Goal: Task Accomplishment & Management: Complete application form

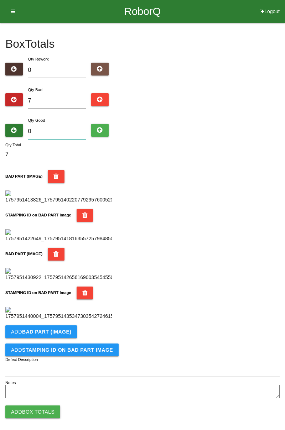
click at [77, 128] on input "0" at bounding box center [57, 131] width 58 height 15
type input "7"
type input "14"
type input "77"
type input "84"
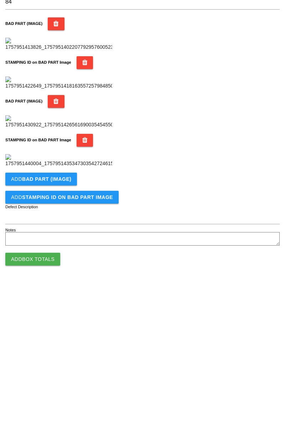
scroll to position [390, 0]
type input "77"
click at [46, 406] on button "Add Box Totals" at bounding box center [32, 405] width 55 height 13
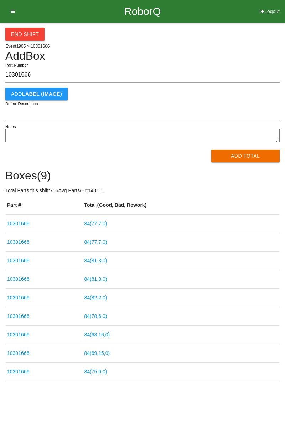
type input "10301666"
click at [253, 154] on button "Add Total" at bounding box center [245, 155] width 69 height 13
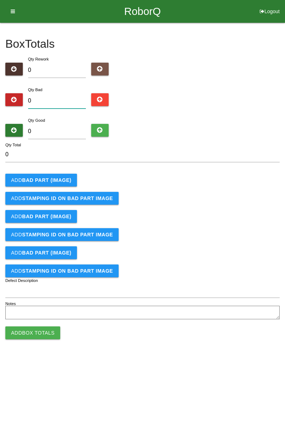
click at [52, 98] on input "0" at bounding box center [57, 100] width 58 height 15
type input "4"
type input "0"
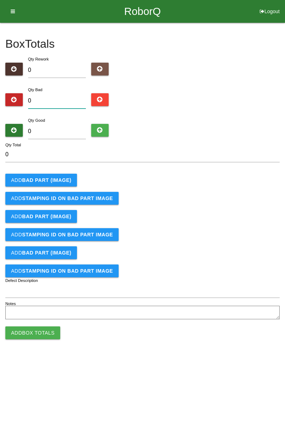
type input "9"
type input "0"
type input "1"
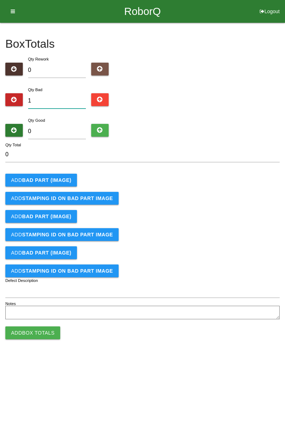
type input "1"
type input "11"
click at [61, 177] on b "BAD PART (IMAGE)" at bounding box center [46, 180] width 49 height 6
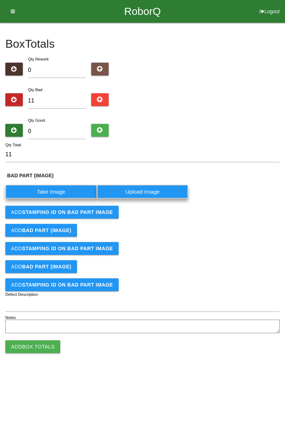
click at [59, 191] on label "Take Image" at bounding box center [50, 192] width 91 height 14
click at [0, 0] on \(IMAGE\) "Take Image" at bounding box center [0, 0] width 0 height 0
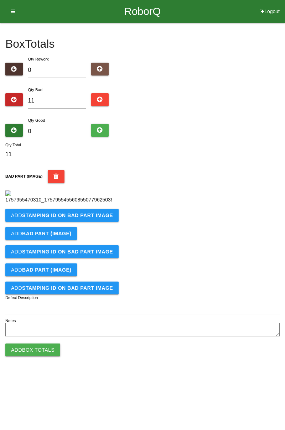
scroll to position [40, 0]
click at [75, 218] on b "STAMPING ID on BAD PART Image" at bounding box center [67, 215] width 91 height 6
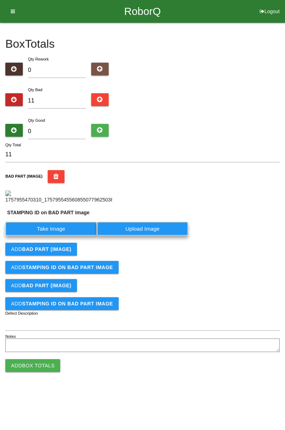
click at [64, 236] on label "Take Image" at bounding box center [50, 229] width 91 height 14
click at [0, 0] on PART "Take Image" at bounding box center [0, 0] width 0 height 0
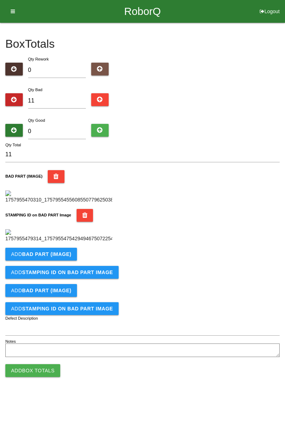
scroll to position [157, 0]
click at [67, 257] on b "BAD PART (IMAGE)" at bounding box center [46, 254] width 49 height 6
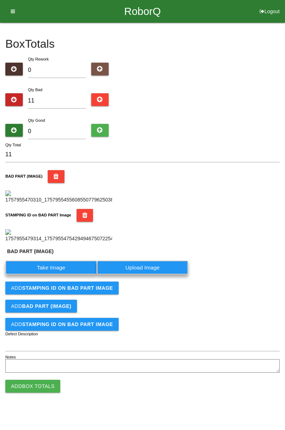
click at [64, 274] on label "Take Image" at bounding box center [50, 267] width 91 height 14
click at [0, 0] on \(IMAGE\) "Take Image" at bounding box center [0, 0] width 0 height 0
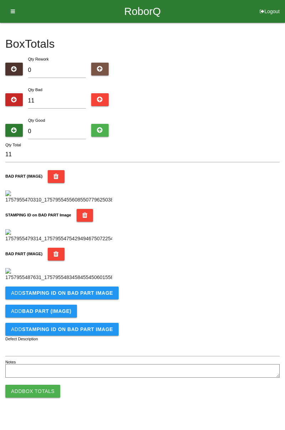
scroll to position [273, 0]
click at [80, 296] on b "STAMPING ID on BAD PART Image" at bounding box center [67, 293] width 91 height 6
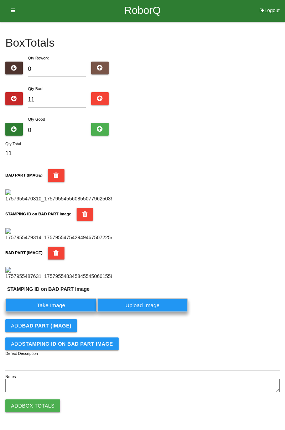
click at [65, 312] on label "Take Image" at bounding box center [50, 305] width 91 height 14
click at [0, 0] on PART "Take Image" at bounding box center [0, 0] width 0 height 0
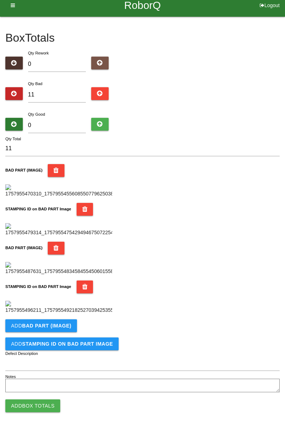
scroll to position [390, 0]
click at [66, 327] on b "BAD PART (IMAGE)" at bounding box center [46, 326] width 49 height 6
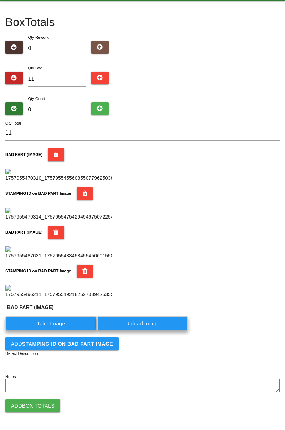
click at [70, 330] on label "Take Image" at bounding box center [50, 323] width 91 height 14
click at [0, 0] on \(IMAGE\) "Take Image" at bounding box center [0, 0] width 0 height 0
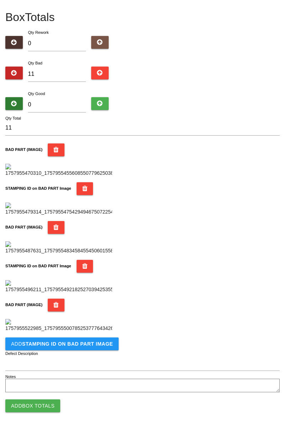
scroll to position [507, 0]
click at [80, 343] on b "STAMPING ID on BAD PART Image" at bounding box center [67, 344] width 91 height 6
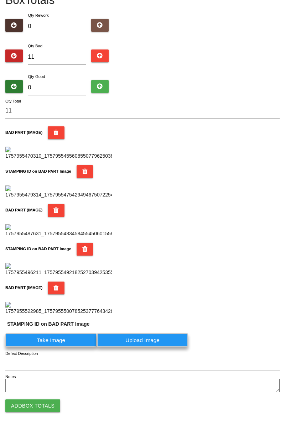
click at [65, 347] on label "Take Image" at bounding box center [50, 340] width 91 height 14
click at [0, 0] on PART "Take Image" at bounding box center [0, 0] width 0 height 0
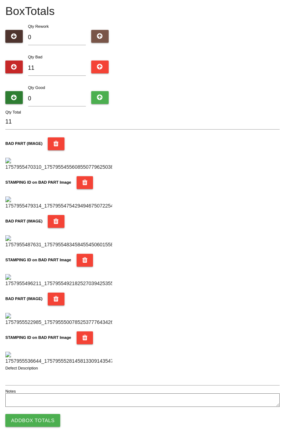
scroll to position [0, 0]
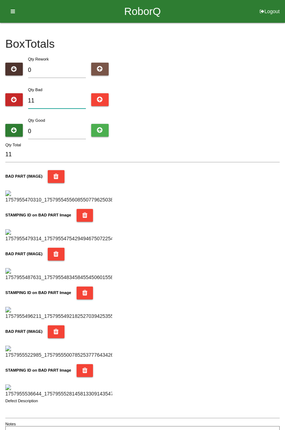
click at [66, 97] on input "11" at bounding box center [57, 100] width 58 height 15
type input "1"
type input "12"
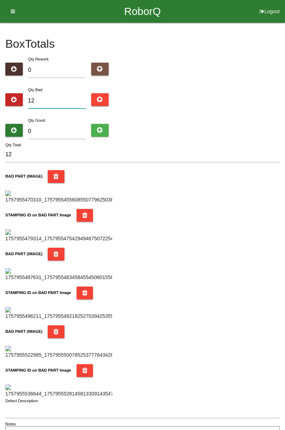
type input "12"
click at [61, 124] on input "0" at bounding box center [57, 131] width 58 height 15
type input "7"
type input "19"
type input "72"
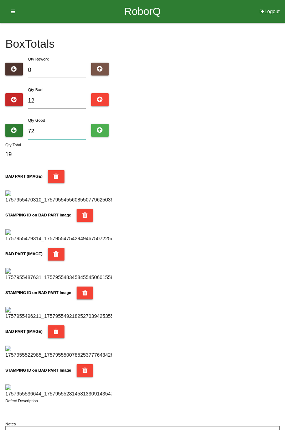
type input "84"
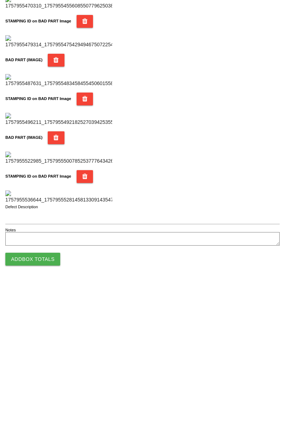
type input "72"
click at [51, 405] on button "Add Box Totals" at bounding box center [32, 405] width 55 height 13
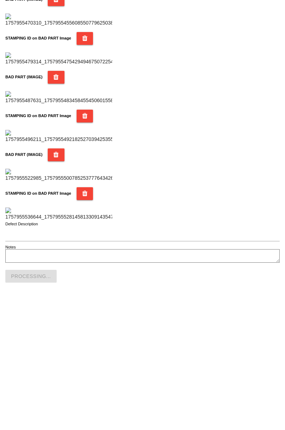
scroll to position [623, 0]
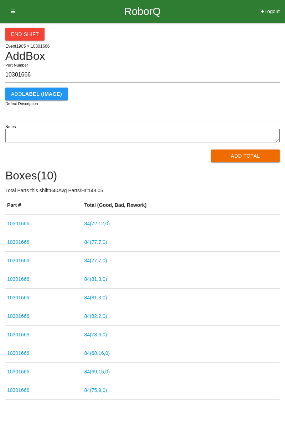
type input "10301666"
click at [258, 151] on button "Add Total" at bounding box center [245, 155] width 69 height 13
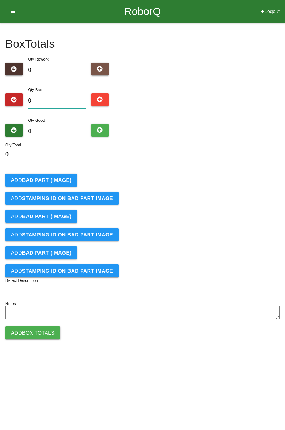
click at [60, 101] on input "0" at bounding box center [57, 100] width 58 height 15
type input "1"
click at [51, 184] on button "Add BAD PART (IMAGE)" at bounding box center [41, 180] width 72 height 13
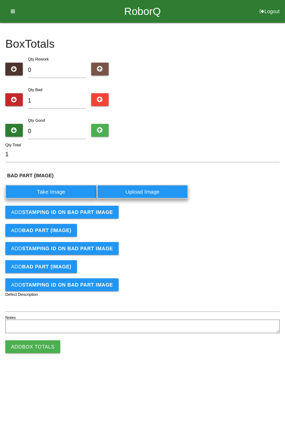
click at [58, 188] on label "Take Image" at bounding box center [50, 192] width 91 height 14
click at [0, 0] on \(IMAGE\) "Take Image" at bounding box center [0, 0] width 0 height 0
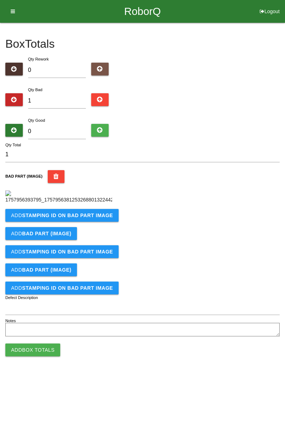
scroll to position [40, 0]
click at [96, 218] on b "STAMPING ID on BAD PART Image" at bounding box center [67, 215] width 91 height 6
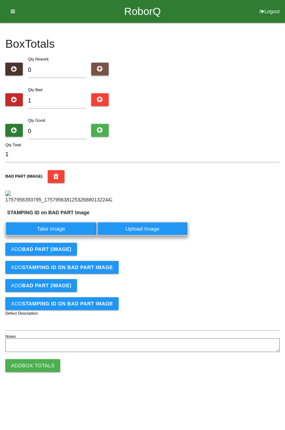
click at [61, 236] on label "Take Image" at bounding box center [50, 229] width 91 height 14
click at [0, 0] on PART "Take Image" at bounding box center [0, 0] width 0 height 0
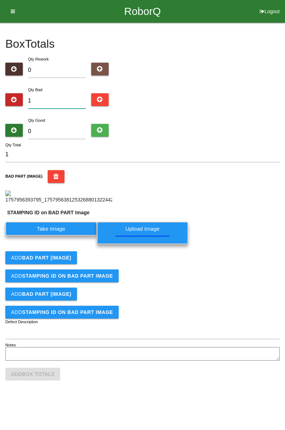
click at [53, 93] on input "1" at bounding box center [57, 100] width 58 height 15
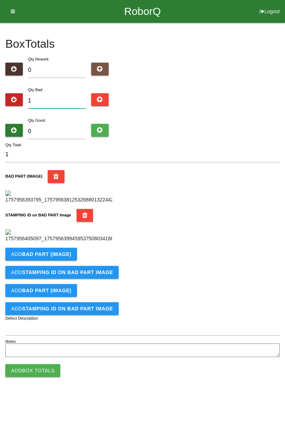
scroll to position [18, 0]
type input "12"
type input "1"
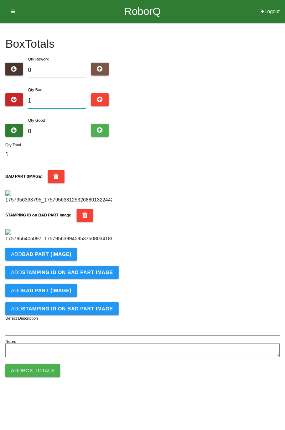
type input "0"
type input "3"
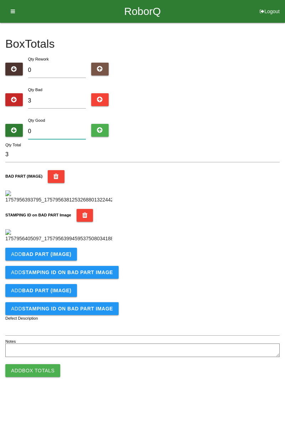
click at [70, 124] on input "0" at bounding box center [57, 131] width 58 height 15
type input "8"
type input "11"
type input "81"
type input "84"
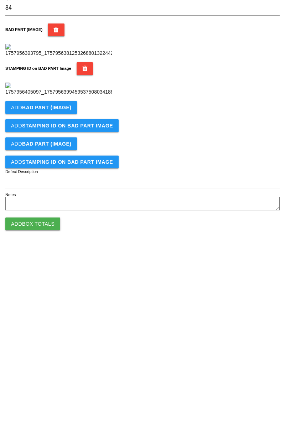
type input "81"
click at [60, 257] on b "BAD PART (IMAGE)" at bounding box center [46, 254] width 49 height 6
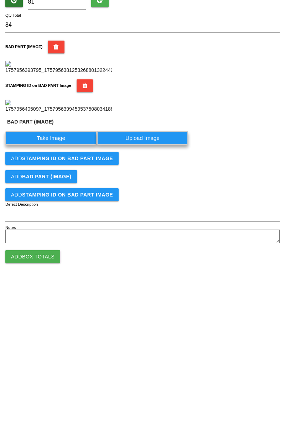
scroll to position [157, 0]
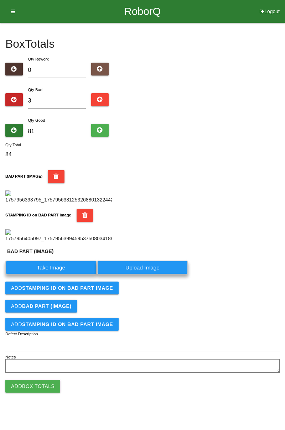
click at [73, 274] on label "Take Image" at bounding box center [50, 267] width 91 height 14
click at [0, 0] on \(IMAGE\) "Take Image" at bounding box center [0, 0] width 0 height 0
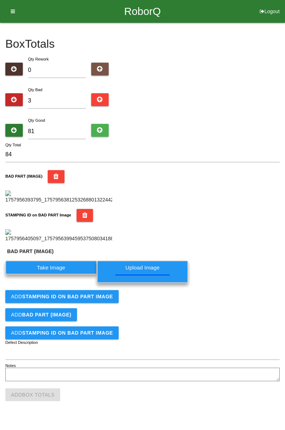
click at [73, 303] on button "Add STAMPING ID on BAD PART Image" at bounding box center [61, 296] width 113 height 13
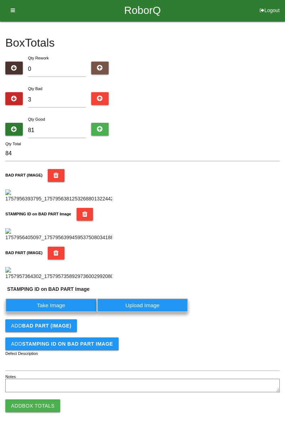
click at [74, 312] on label "Take Image" at bounding box center [50, 305] width 91 height 14
click at [0, 0] on PART "Take Image" at bounding box center [0, 0] width 0 height 0
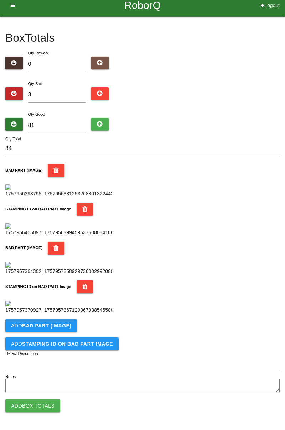
scroll to position [390, 0]
click at [65, 327] on b "BAD PART (IMAGE)" at bounding box center [46, 326] width 49 height 6
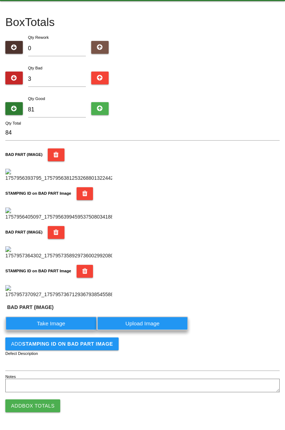
click at [73, 330] on label "Take Image" at bounding box center [50, 323] width 91 height 14
click at [0, 0] on \(IMAGE\) "Take Image" at bounding box center [0, 0] width 0 height 0
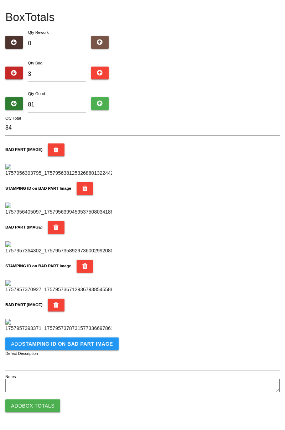
scroll to position [507, 0]
click at [88, 345] on b "STAMPING ID on BAD PART Image" at bounding box center [67, 344] width 91 height 6
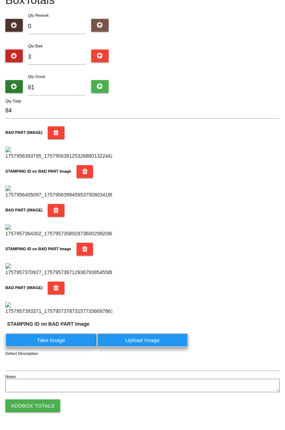
click at [69, 347] on label "Take Image" at bounding box center [50, 340] width 91 height 14
click at [0, 0] on PART "Take Image" at bounding box center [0, 0] width 0 height 0
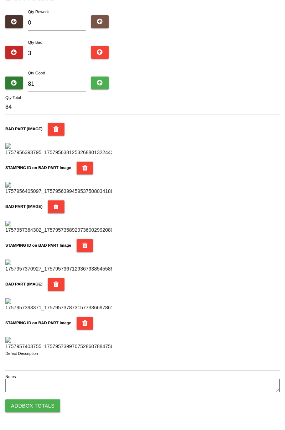
scroll to position [623, 0]
click at [45, 409] on button "Add Box Totals" at bounding box center [32, 405] width 55 height 13
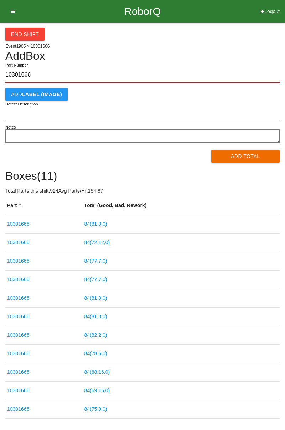
type input "10301666"
click at [252, 157] on button "Add Total" at bounding box center [245, 156] width 69 height 13
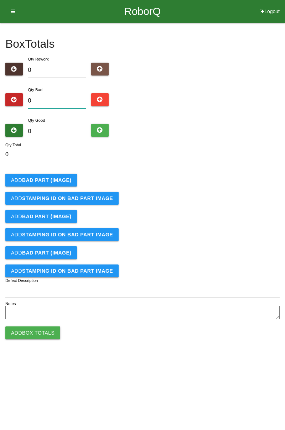
click at [72, 99] on input "0" at bounding box center [57, 100] width 58 height 15
type input "8"
click at [63, 174] on button "Add BAD PART (IMAGE)" at bounding box center [41, 180] width 72 height 13
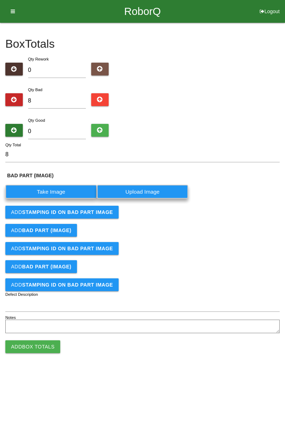
click at [58, 189] on label "Take Image" at bounding box center [50, 192] width 91 height 14
click at [0, 0] on \(IMAGE\) "Take Image" at bounding box center [0, 0] width 0 height 0
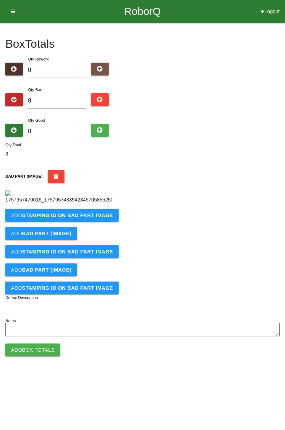
scroll to position [40, 0]
click at [96, 222] on button "Add STAMPING ID on BAD PART Image" at bounding box center [61, 215] width 113 height 13
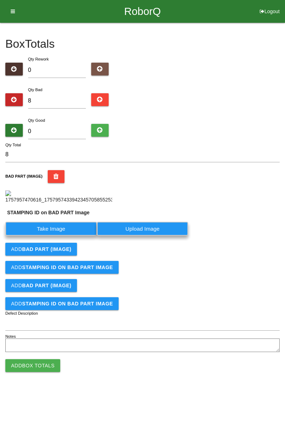
click at [65, 236] on label "Take Image" at bounding box center [50, 229] width 91 height 14
click at [0, 0] on PART "Take Image" at bounding box center [0, 0] width 0 height 0
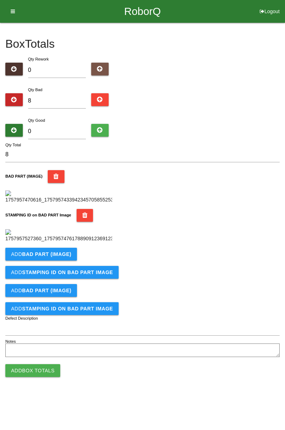
scroll to position [157, 0]
click at [69, 260] on button "Add BAD PART (IMAGE)" at bounding box center [41, 254] width 72 height 13
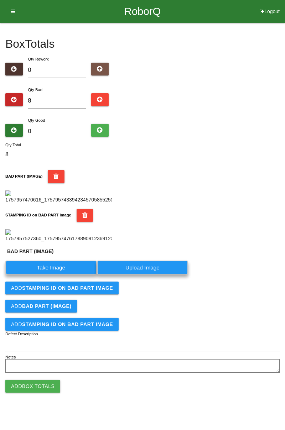
click at [63, 274] on label "Take Image" at bounding box center [50, 267] width 91 height 14
click at [0, 0] on \(IMAGE\) "Take Image" at bounding box center [0, 0] width 0 height 0
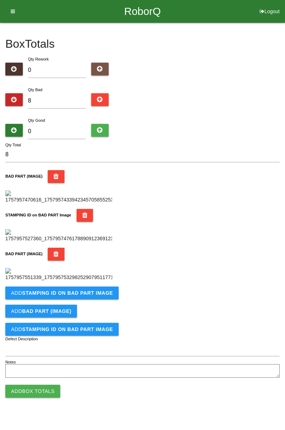
scroll to position [273, 0]
click at [90, 299] on button "Add STAMPING ID on BAD PART Image" at bounding box center [61, 292] width 113 height 13
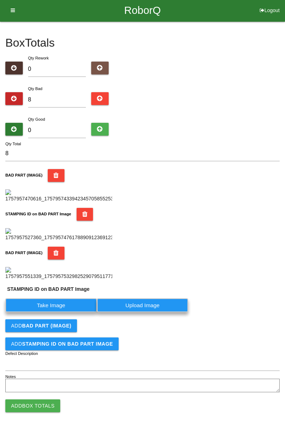
click at [65, 312] on label "Take Image" at bounding box center [50, 305] width 91 height 14
click at [0, 0] on PART "Take Image" at bounding box center [0, 0] width 0 height 0
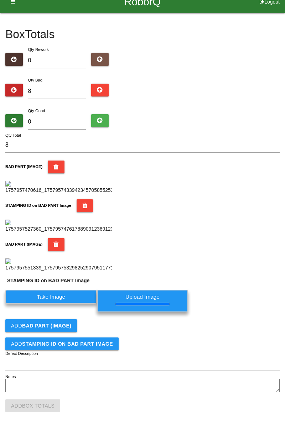
click at [69, 328] on b "BAD PART (IMAGE)" at bounding box center [46, 326] width 49 height 6
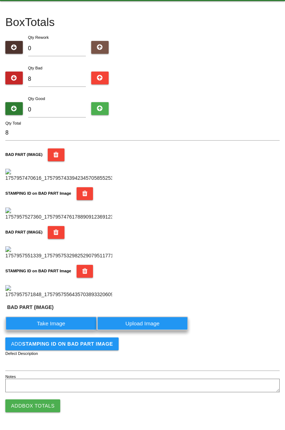
scroll to position [406, 0]
click at [69, 326] on label "Take Image" at bounding box center [50, 323] width 91 height 14
click at [0, 0] on \(IMAGE\) "Take Image" at bounding box center [0, 0] width 0 height 0
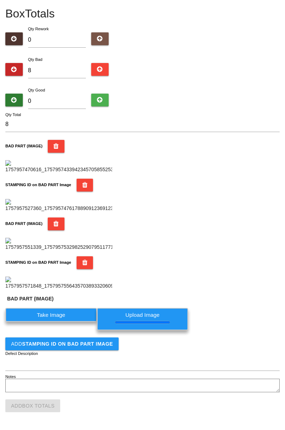
scroll to position [405, 0]
click at [90, 348] on button "Add STAMPING ID on BAD PART Image" at bounding box center [61, 343] width 113 height 13
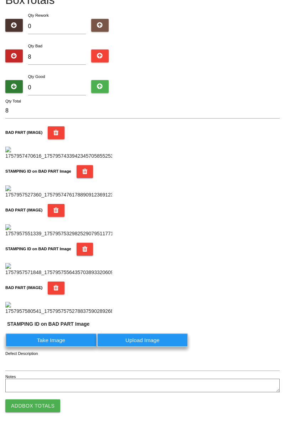
scroll to position [524, 0]
click at [74, 345] on label "Take Image" at bounding box center [50, 340] width 91 height 14
click at [0, 0] on PART "Take Image" at bounding box center [0, 0] width 0 height 0
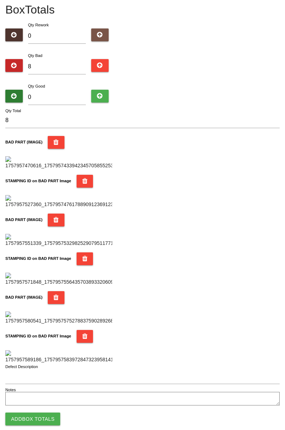
scroll to position [0, 0]
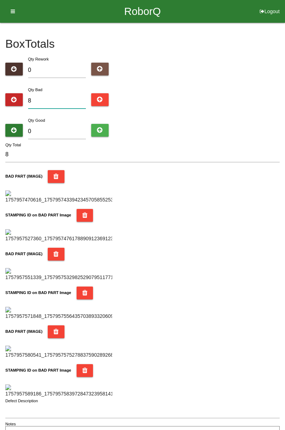
click at [60, 99] on input "8" at bounding box center [57, 100] width 58 height 15
type input "0"
type input "1"
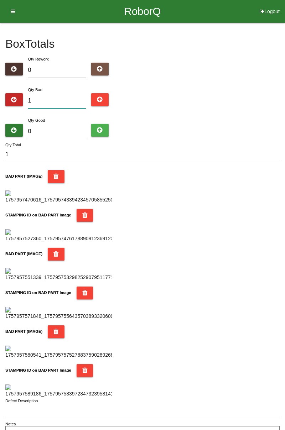
type input "12"
click at [72, 129] on input "0" at bounding box center [57, 131] width 58 height 15
type input "7"
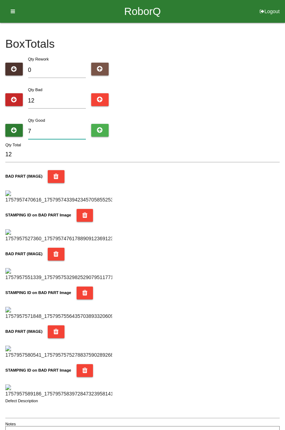
type input "19"
type input "72"
type input "84"
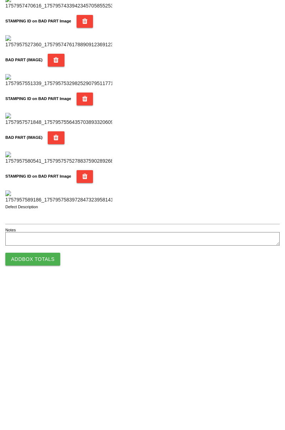
scroll to position [623, 0]
type input "72"
click at [48, 405] on button "Add Box Totals" at bounding box center [32, 405] width 55 height 13
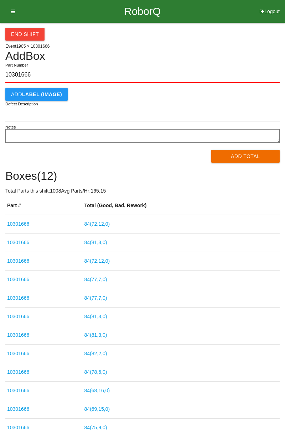
type input "10301666"
click at [248, 156] on button "Add Total" at bounding box center [245, 156] width 69 height 13
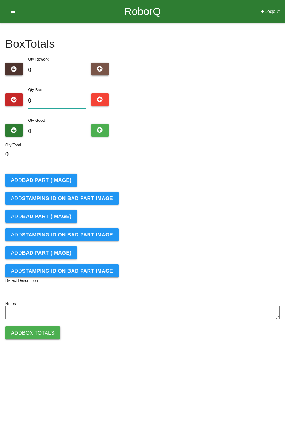
click at [53, 99] on input "0" at bounding box center [57, 100] width 58 height 15
type input "2"
type input "0"
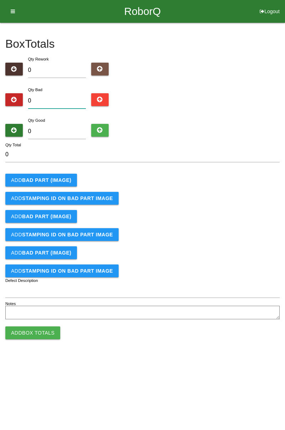
type input "5"
click at [59, 178] on b "BAD PART (IMAGE)" at bounding box center [46, 180] width 49 height 6
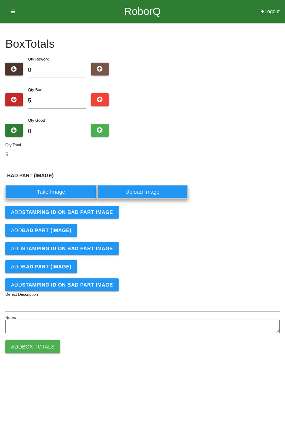
click at [51, 192] on label "Take Image" at bounding box center [50, 192] width 91 height 14
click at [0, 0] on \(IMAGE\) "Take Image" at bounding box center [0, 0] width 0 height 0
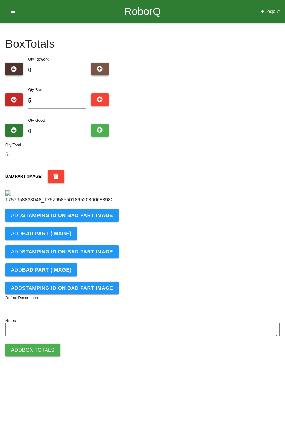
click at [61, 218] on b "STAMPING ID on BAD PART Image" at bounding box center [67, 215] width 91 height 6
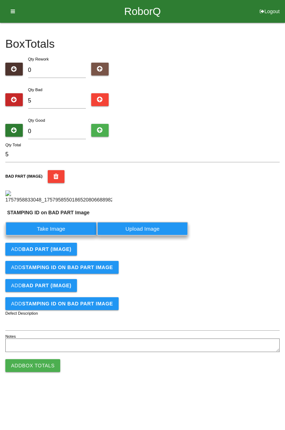
click at [52, 236] on label "Take Image" at bounding box center [50, 229] width 91 height 14
click at [0, 0] on PART "Take Image" at bounding box center [0, 0] width 0 height 0
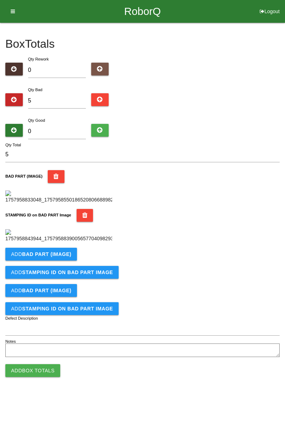
scroll to position [157, 0]
click at [64, 257] on b "BAD PART (IMAGE)" at bounding box center [46, 254] width 49 height 6
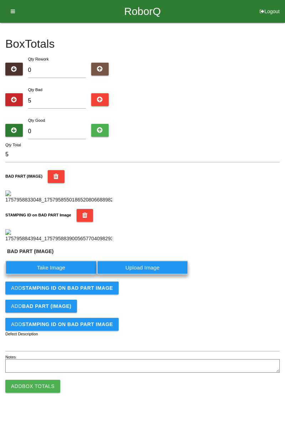
click at [54, 274] on label "Take Image" at bounding box center [50, 267] width 91 height 14
click at [0, 0] on \(IMAGE\) "Take Image" at bounding box center [0, 0] width 0 height 0
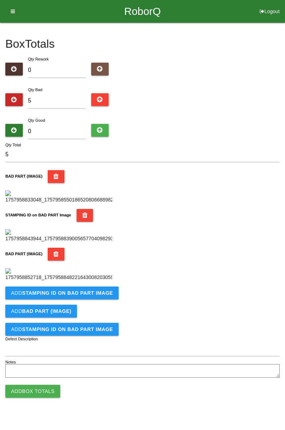
scroll to position [273, 0]
click at [76, 296] on b "STAMPING ID on BAD PART Image" at bounding box center [67, 293] width 91 height 6
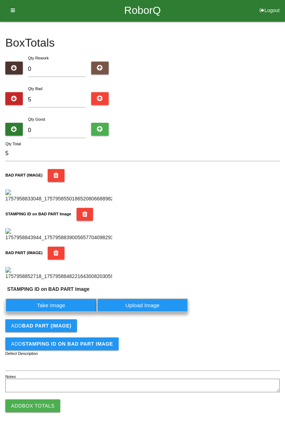
click at [61, 312] on label "Take Image" at bounding box center [50, 305] width 91 height 14
click at [0, 0] on PART "Take Image" at bounding box center [0, 0] width 0 height 0
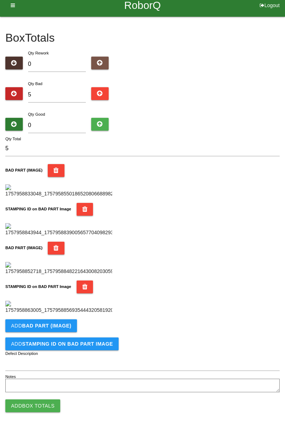
scroll to position [390, 0]
click at [61, 324] on b "BAD PART (IMAGE)" at bounding box center [46, 326] width 49 height 6
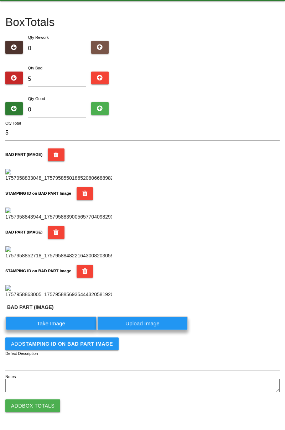
click at [52, 330] on label "Take Image" at bounding box center [50, 323] width 91 height 14
click at [0, 0] on \(IMAGE\) "Take Image" at bounding box center [0, 0] width 0 height 0
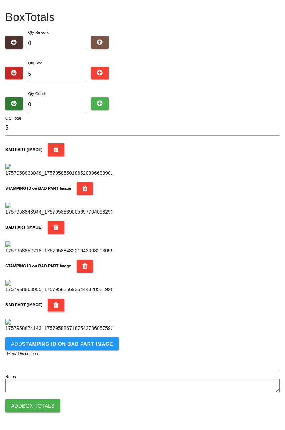
scroll to position [507, 0]
click at [74, 342] on b "STAMPING ID on BAD PART Image" at bounding box center [67, 344] width 91 height 6
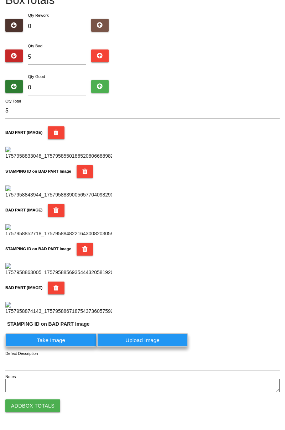
click at [64, 347] on label "Take Image" at bounding box center [50, 340] width 91 height 14
click at [0, 0] on PART "Take Image" at bounding box center [0, 0] width 0 height 0
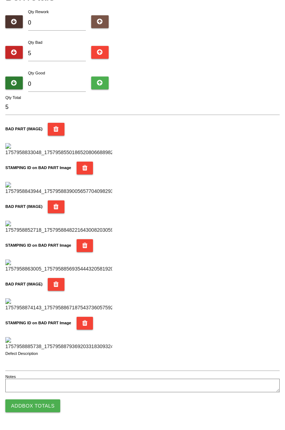
scroll to position [0, 0]
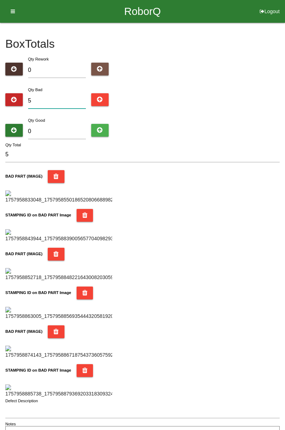
click at [56, 99] on input "5" at bounding box center [57, 100] width 58 height 15
type input "0"
type input "1"
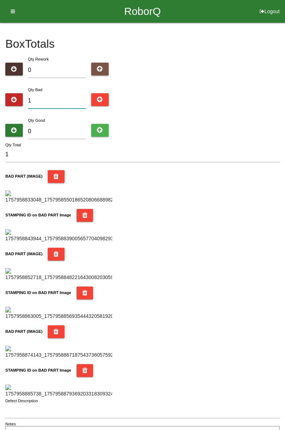
type input "11"
click at [64, 129] on input "0" at bounding box center [57, 131] width 58 height 15
type input "7"
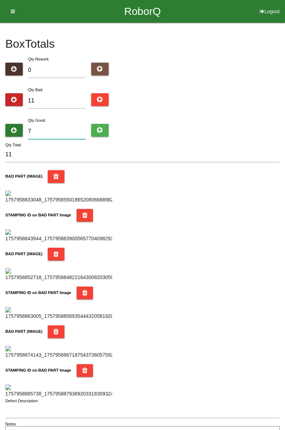
type input "18"
type input "73"
type input "84"
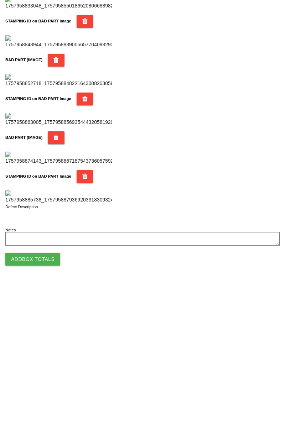
type input "73"
click at [44, 404] on button "Add Box Totals" at bounding box center [32, 405] width 55 height 13
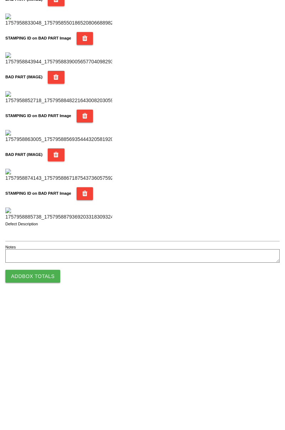
scroll to position [623, 0]
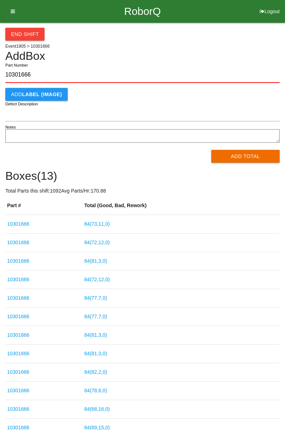
type input "10301666"
click at [249, 158] on button "Add Total" at bounding box center [245, 156] width 69 height 13
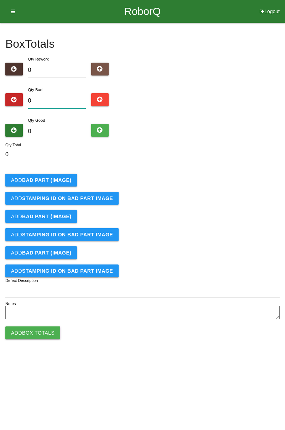
click at [49, 98] on input "0" at bounding box center [57, 100] width 58 height 15
type input "2"
click at [48, 177] on b "BAD PART (IMAGE)" at bounding box center [46, 180] width 49 height 6
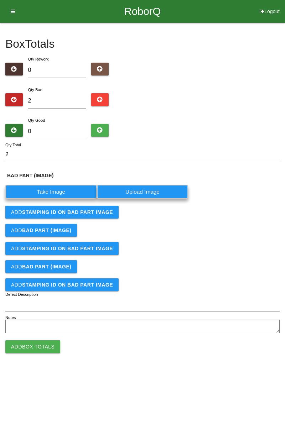
click at [62, 189] on label "Take Image" at bounding box center [50, 192] width 91 height 14
click at [0, 0] on \(IMAGE\) "Take Image" at bounding box center [0, 0] width 0 height 0
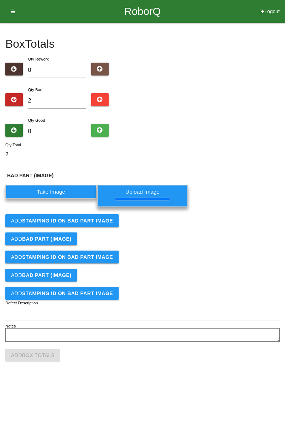
click at [96, 220] on b "STAMPING ID on BAD PART Image" at bounding box center [67, 221] width 91 height 6
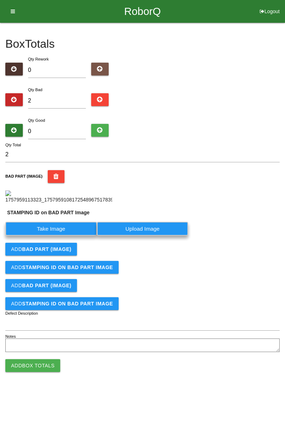
click at [65, 236] on label "Take Image" at bounding box center [50, 229] width 91 height 14
click at [0, 0] on PART "Take Image" at bounding box center [0, 0] width 0 height 0
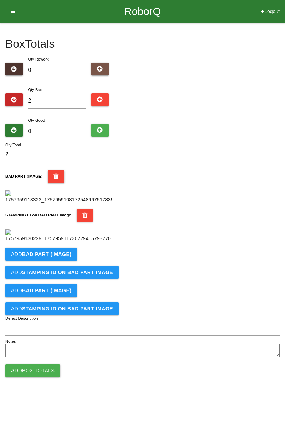
scroll to position [157, 0]
click at [63, 257] on b "BAD PART (IMAGE)" at bounding box center [46, 254] width 49 height 6
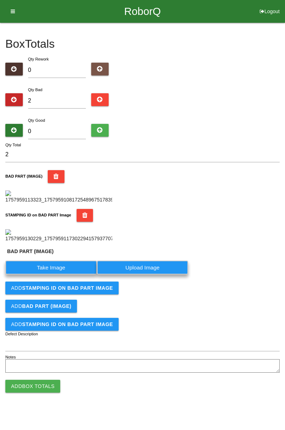
click at [68, 274] on label "Take Image" at bounding box center [50, 267] width 91 height 14
click at [0, 0] on \(IMAGE\) "Take Image" at bounding box center [0, 0] width 0 height 0
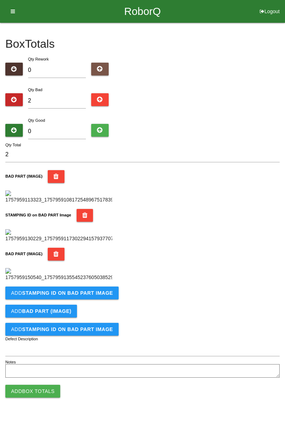
scroll to position [273, 0]
click at [103, 296] on b "STAMPING ID on BAD PART Image" at bounding box center [67, 293] width 91 height 6
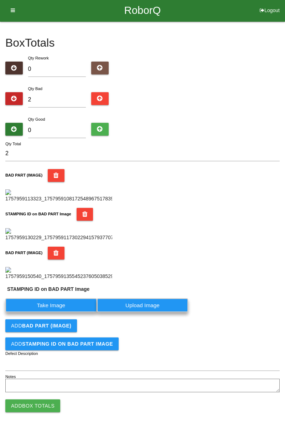
click at [68, 312] on label "Take Image" at bounding box center [50, 305] width 91 height 14
click at [0, 0] on PART "Take Image" at bounding box center [0, 0] width 0 height 0
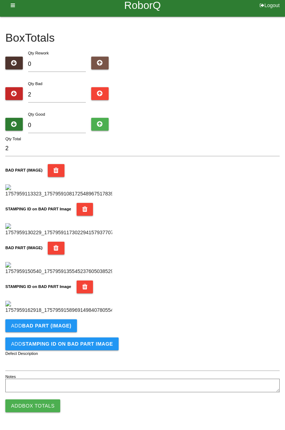
scroll to position [0, 0]
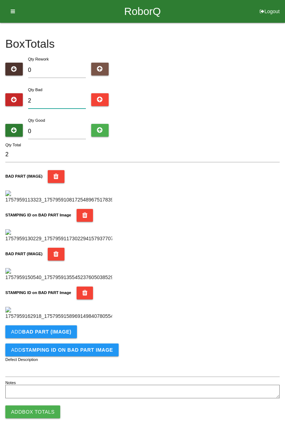
click at [59, 98] on input "2" at bounding box center [57, 100] width 58 height 15
